Goal: Entertainment & Leisure: Consume media (video, audio)

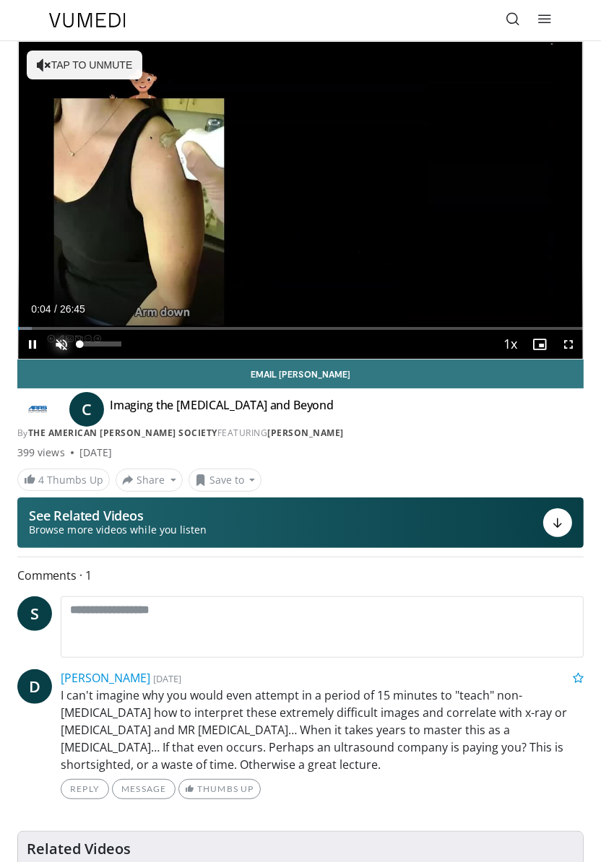
click at [60, 342] on span "Video Player" at bounding box center [61, 344] width 29 height 29
click at [572, 349] on span "Video Player" at bounding box center [568, 344] width 29 height 29
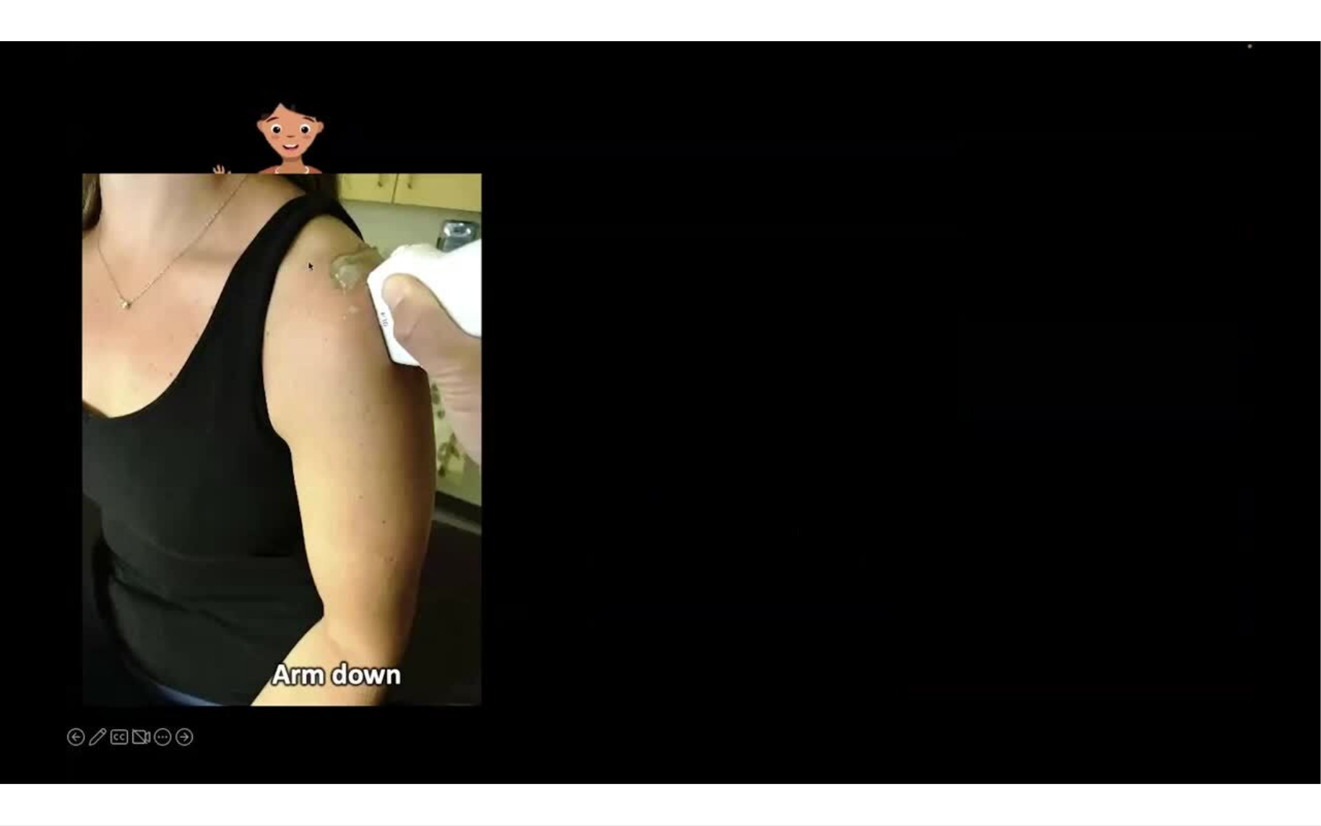
click at [600, 417] on div "10 seconds Tap to unmute" at bounding box center [660, 412] width 1321 height 825
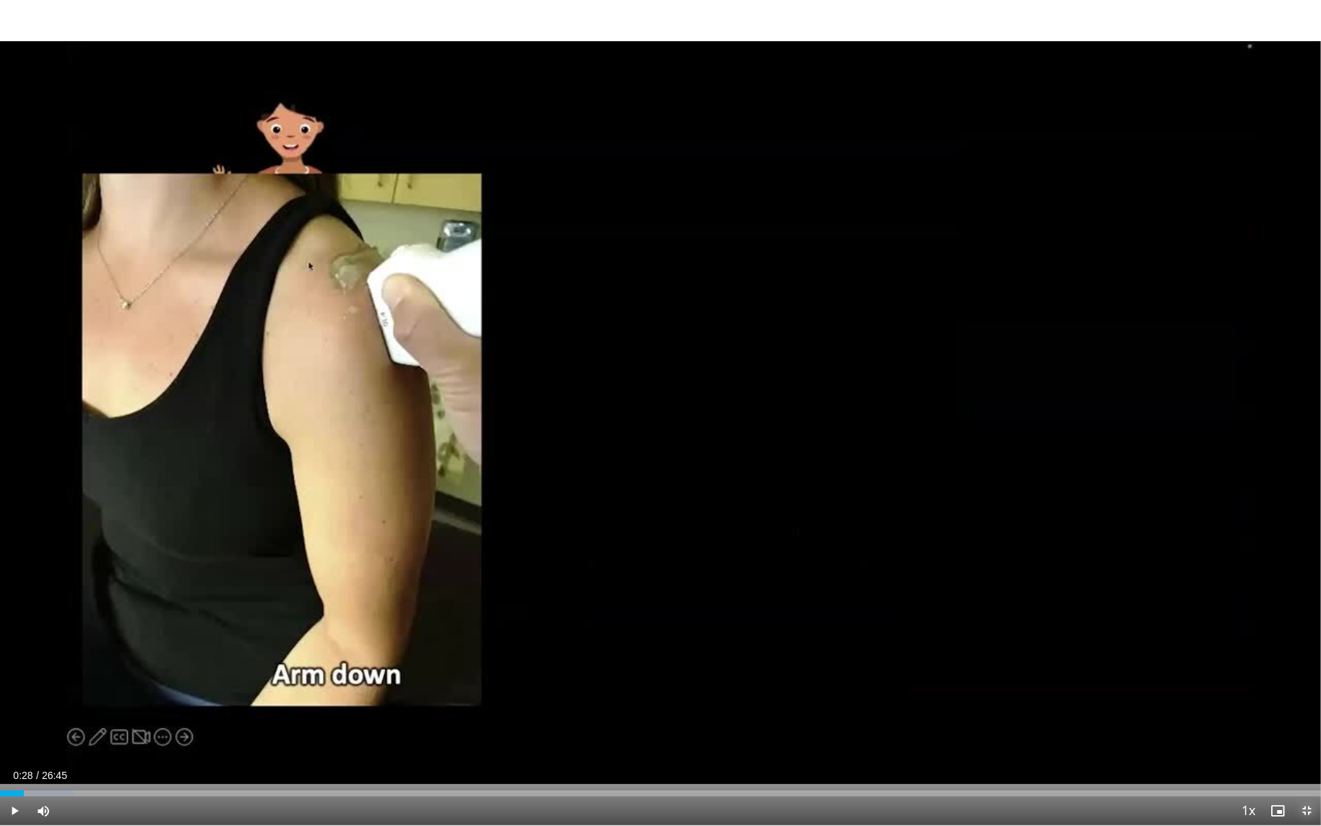
click at [600, 808] on span "Video Player" at bounding box center [1306, 810] width 29 height 29
